Goal: Transaction & Acquisition: Purchase product/service

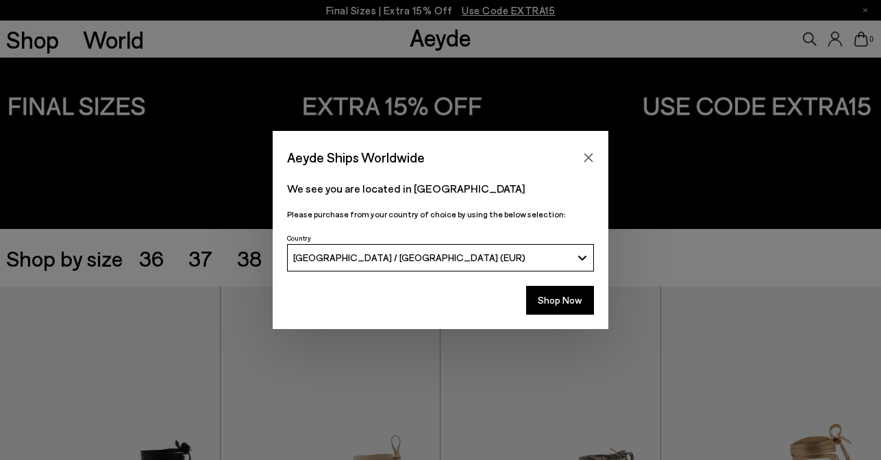
scroll to position [75, 0]
click at [579, 298] on button "Shop Now" at bounding box center [560, 300] width 68 height 29
click at [559, 294] on button "Shop Now" at bounding box center [560, 300] width 68 height 29
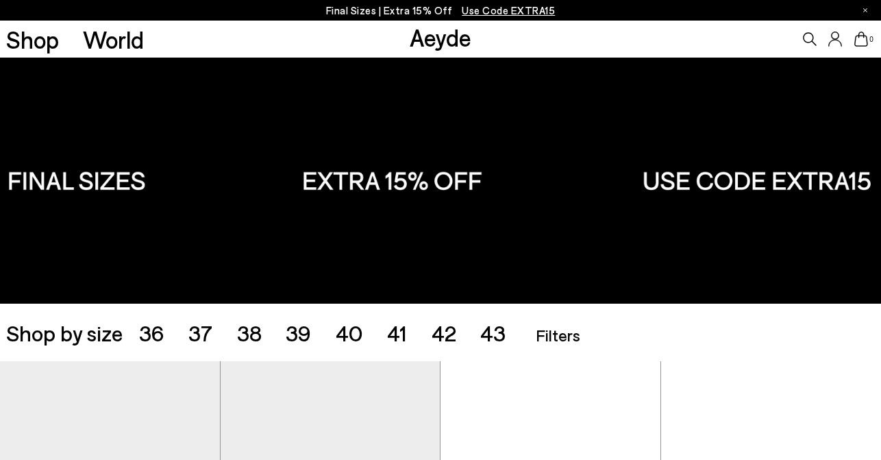
scroll to position [86, 0]
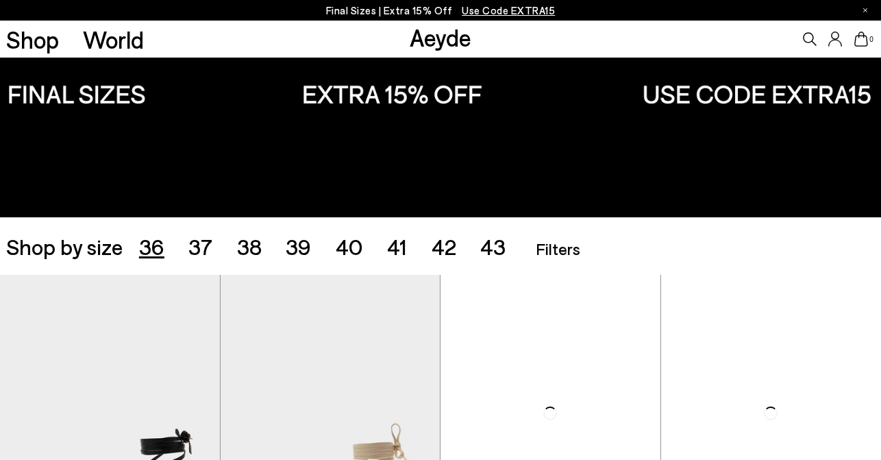
click at [148, 251] on span "36" at bounding box center [151, 246] width 25 height 26
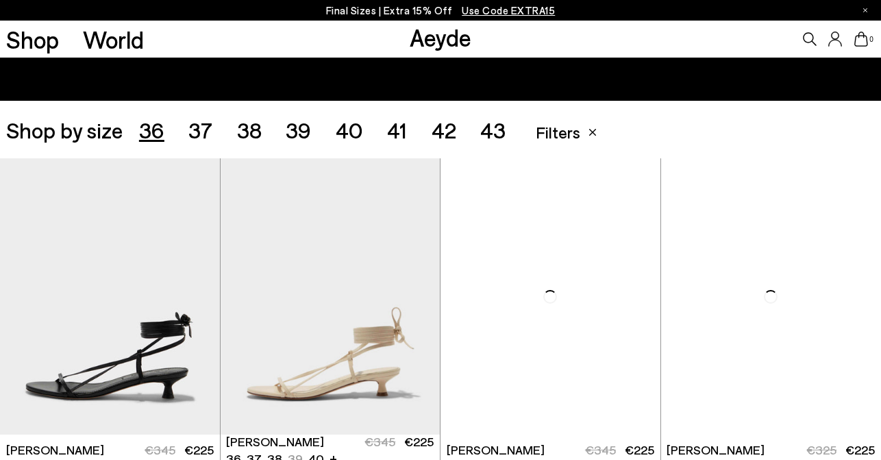
scroll to position [301, 0]
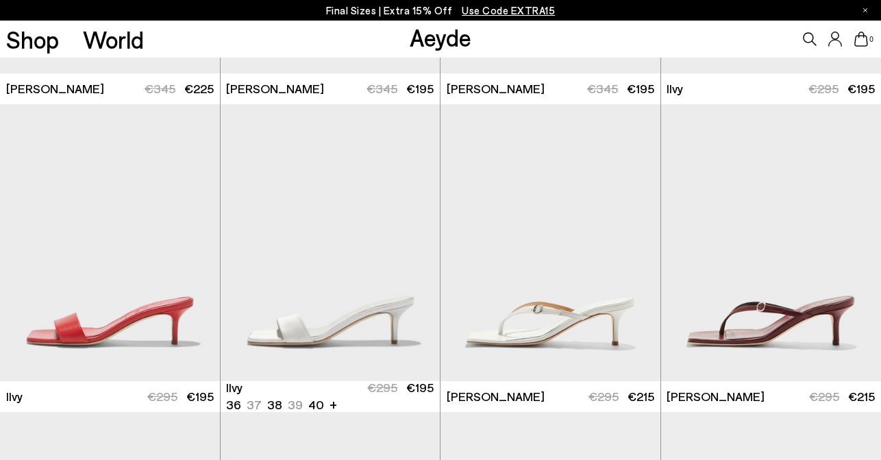
scroll to position [921, 0]
